Goal: Transaction & Acquisition: Purchase product/service

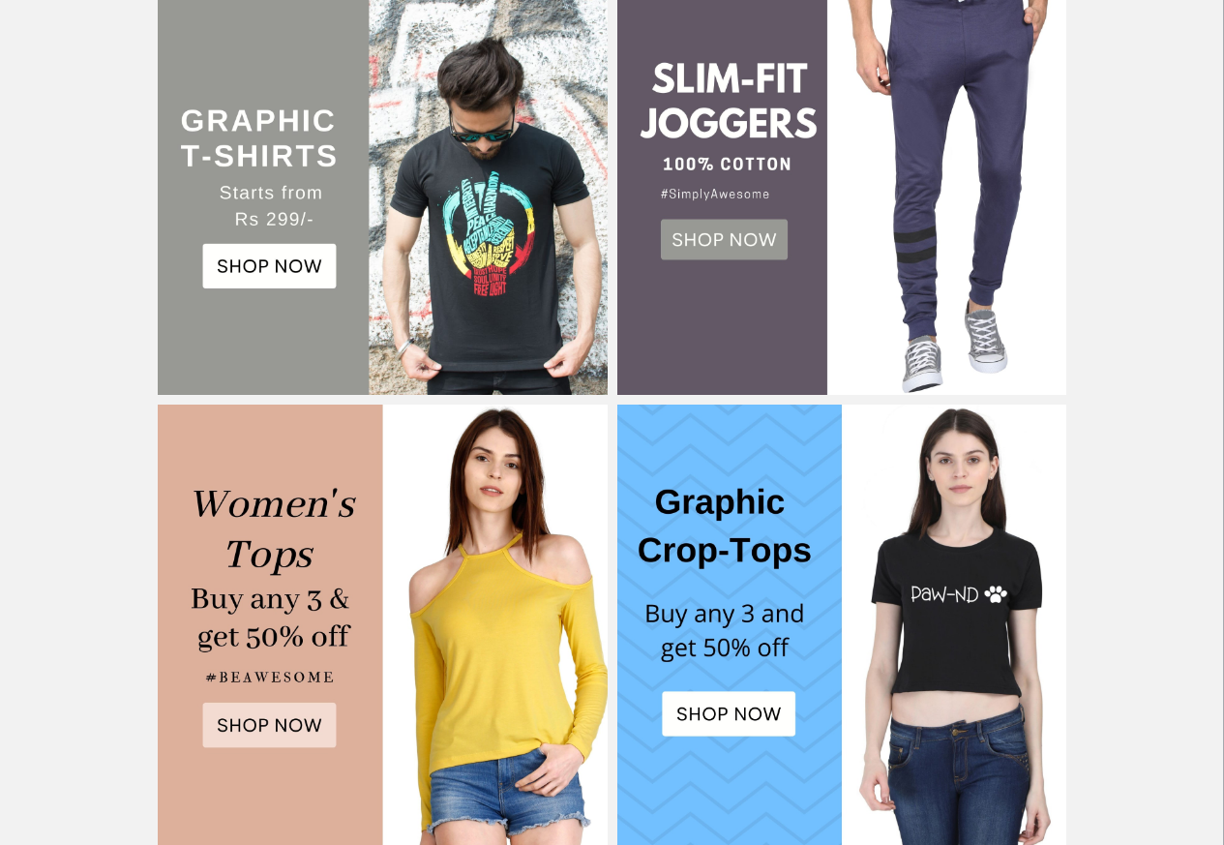
scroll to position [533, 0]
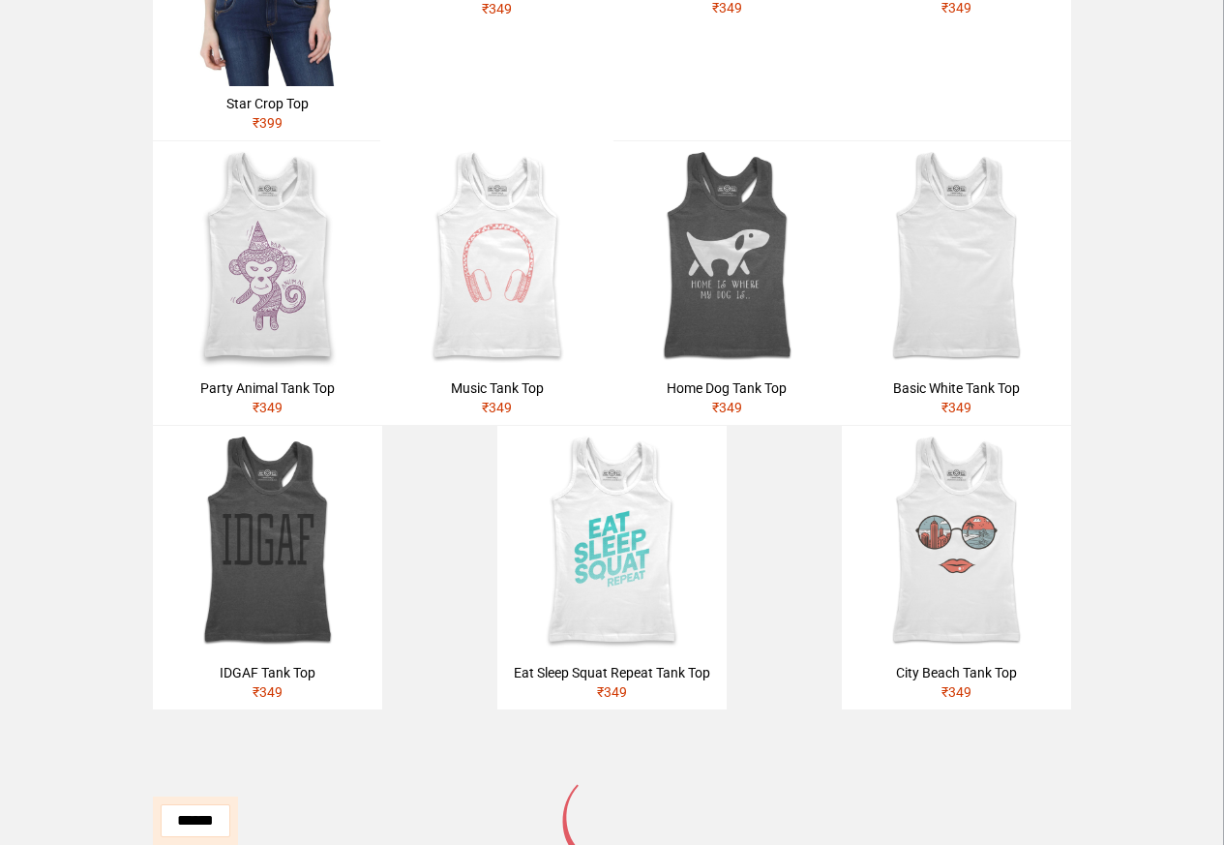
scroll to position [1003, 0]
